Goal: Task Accomplishment & Management: Use online tool/utility

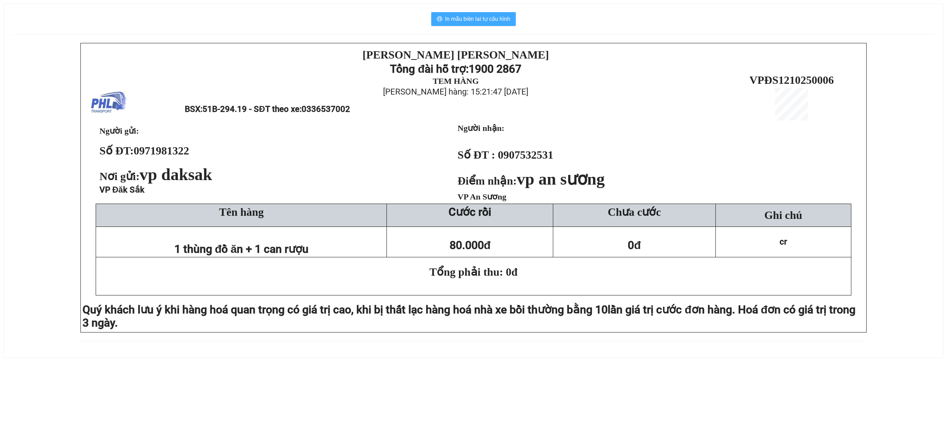
click at [464, 16] on span "In mẫu biên lai tự cấu hình" at bounding box center [477, 19] width 65 height 9
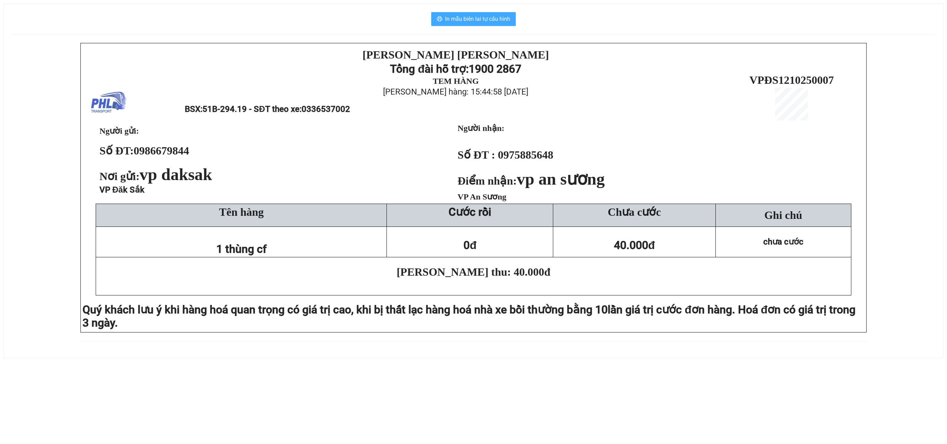
click at [492, 14] on button "In mẫu biên lai tự cấu hình" at bounding box center [473, 19] width 85 height 14
